Goal: Transaction & Acquisition: Purchase product/service

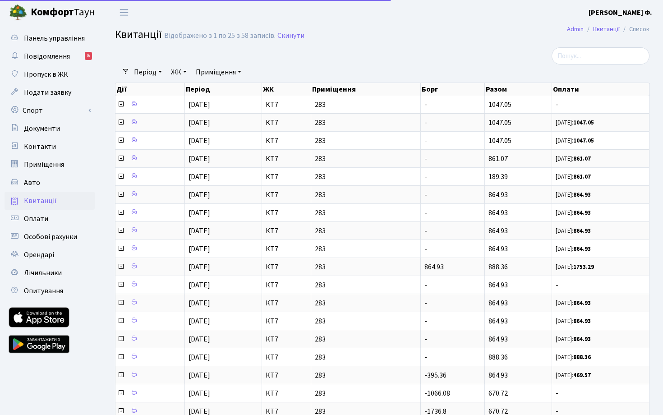
select select "25"
click at [51, 33] on link "Панель управління" at bounding box center [50, 38] width 90 height 18
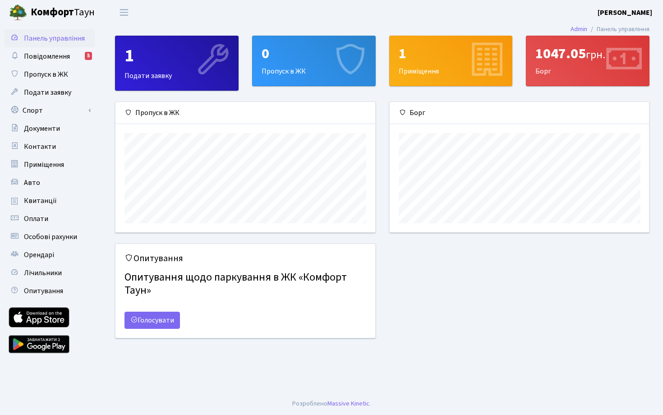
scroll to position [130, 259]
click at [621, 12] on b "[PERSON_NAME]" at bounding box center [624, 13] width 55 height 10
click at [598, 25] on link "Мій обліковий запис" at bounding box center [607, 28] width 90 height 14
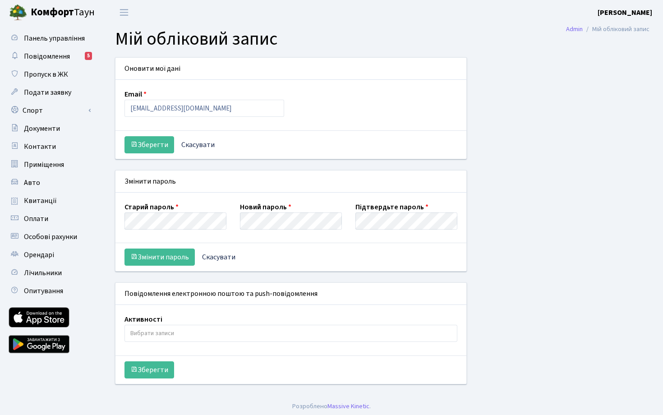
select select
click at [36, 165] on span "Приміщення" at bounding box center [44, 165] width 40 height 10
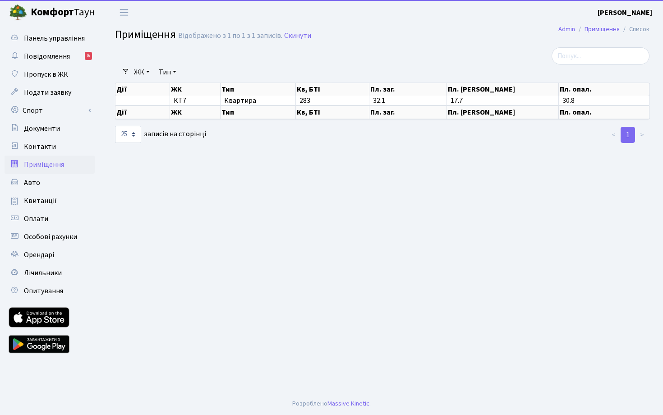
select select "25"
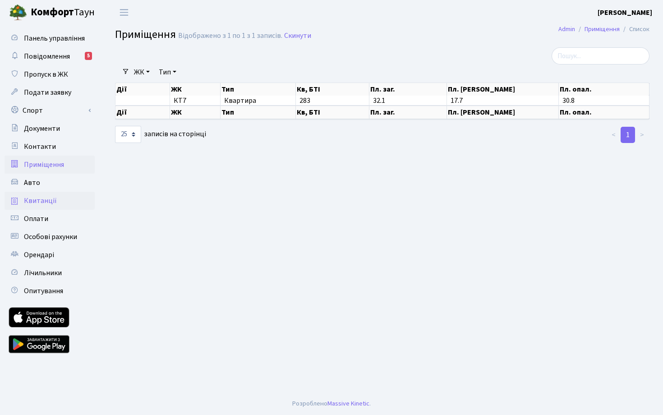
click at [35, 198] on span "Квитанції" at bounding box center [40, 201] width 33 height 10
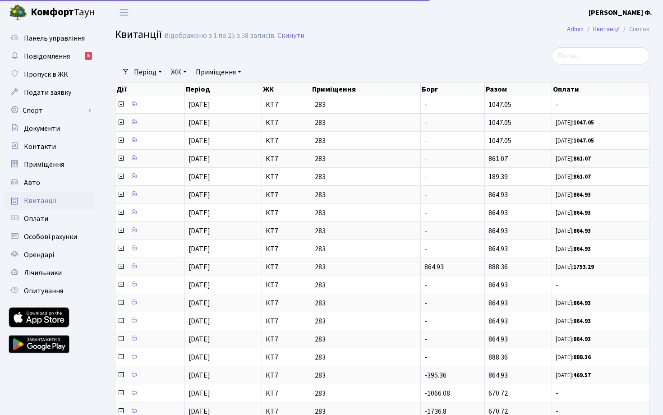
select select "25"
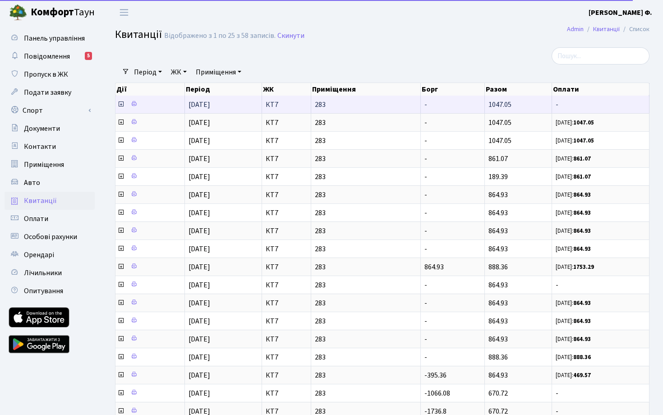
click at [123, 108] on icon at bounding box center [120, 104] width 7 height 7
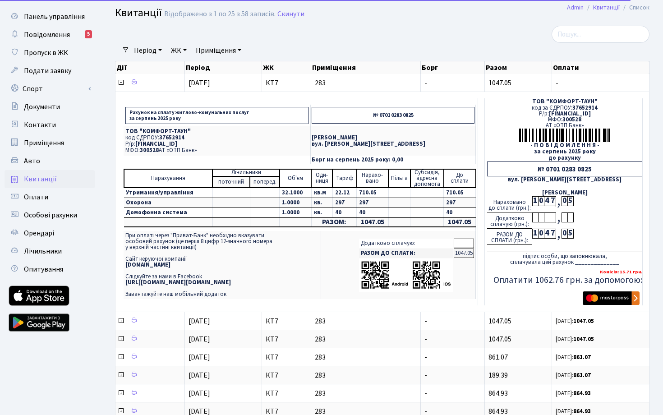
scroll to position [20, 0]
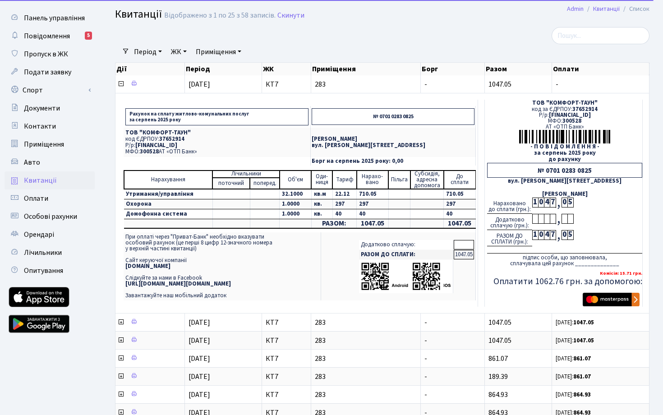
click at [601, 305] on img "submit" at bounding box center [610, 300] width 57 height 14
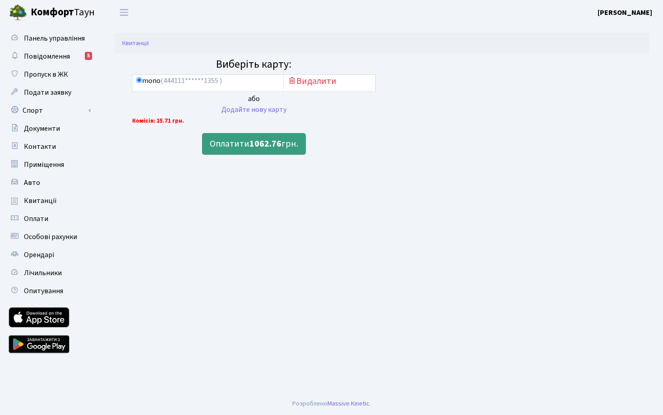
click at [260, 146] on b "1062.76" at bounding box center [265, 143] width 32 height 13
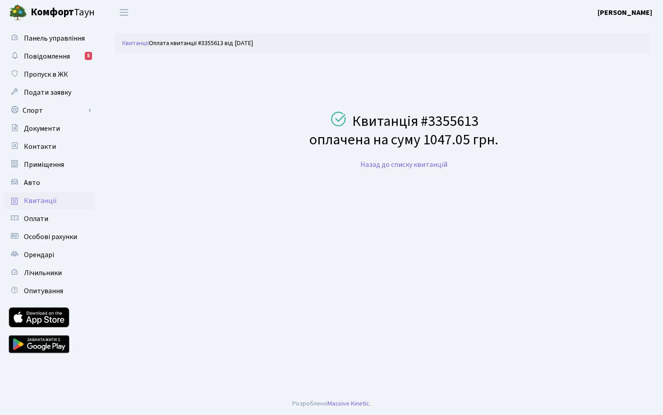
click at [51, 206] on link "Квитанції" at bounding box center [50, 201] width 90 height 18
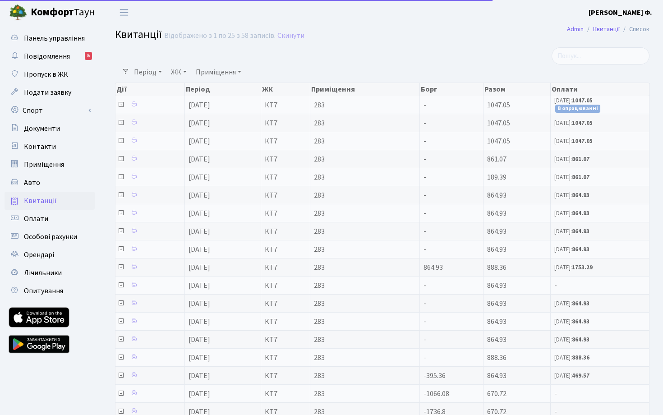
select select "25"
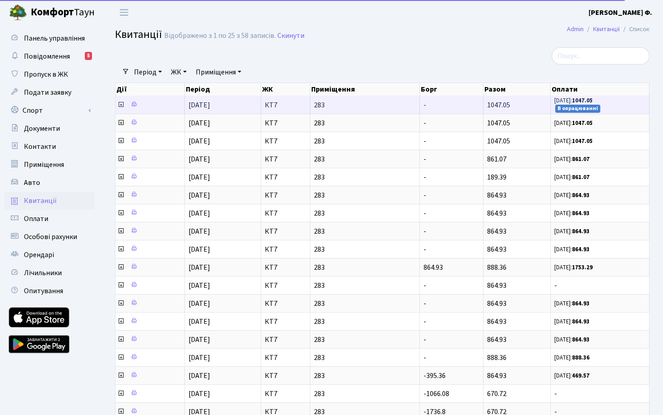
click at [120, 108] on icon at bounding box center [120, 104] width 7 height 7
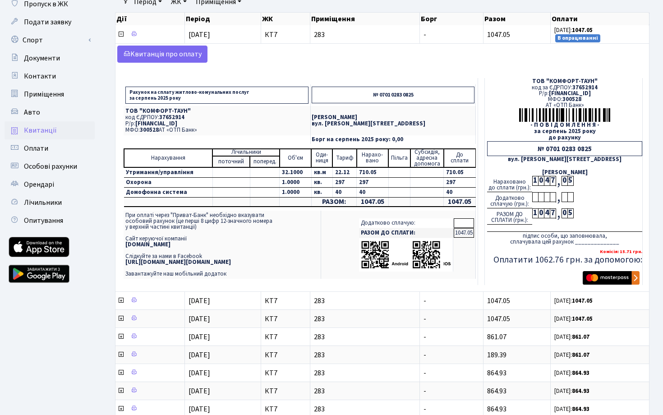
scroll to position [70, 0]
